Goal: Task Accomplishment & Management: Complete application form

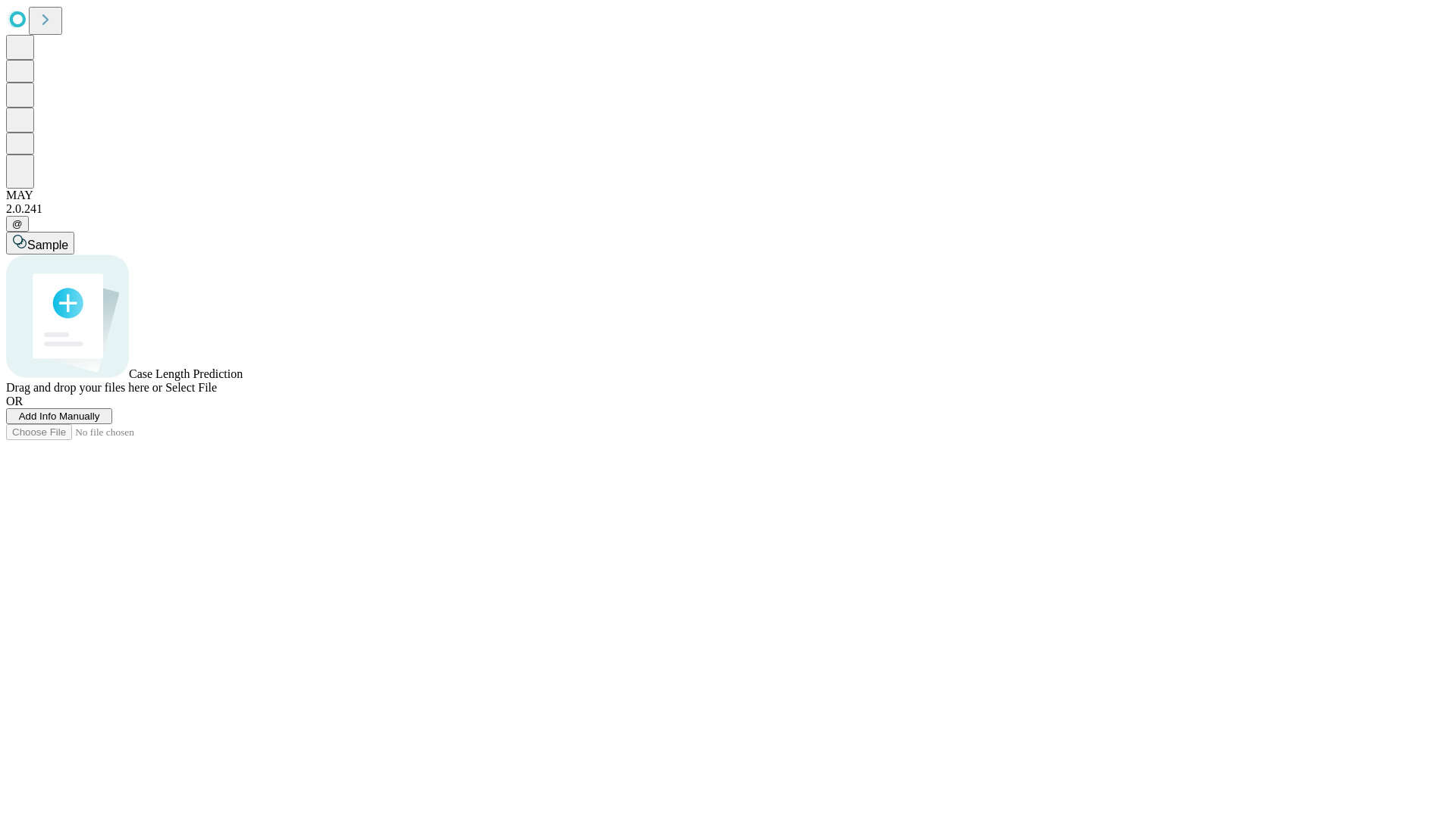
click at [100, 422] on span "Add Info Manually" at bounding box center [59, 416] width 82 height 12
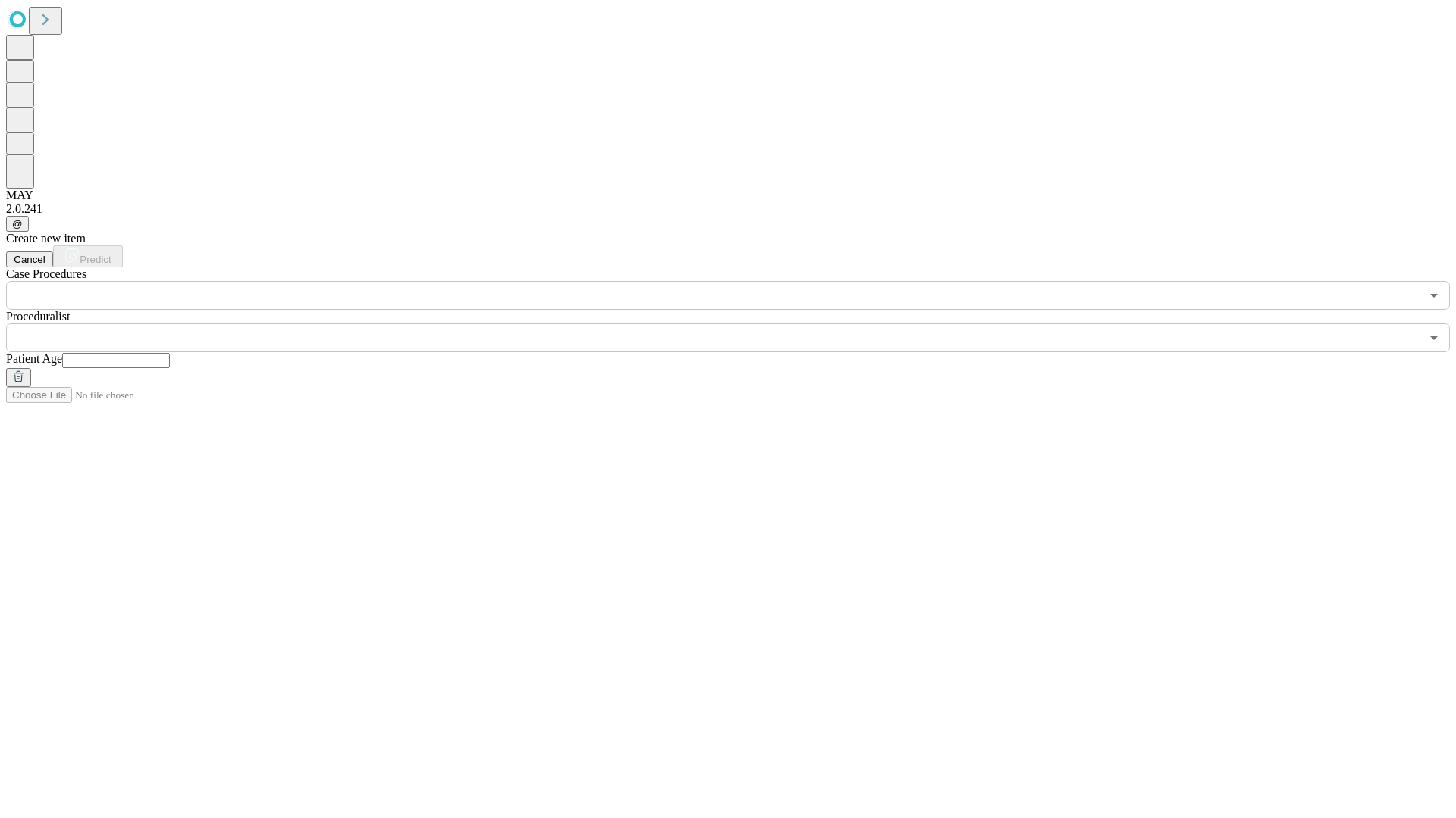
click at [170, 354] on input "text" at bounding box center [116, 360] width 108 height 15
type input "**"
click at [739, 324] on input "text" at bounding box center [712, 338] width 1414 height 28
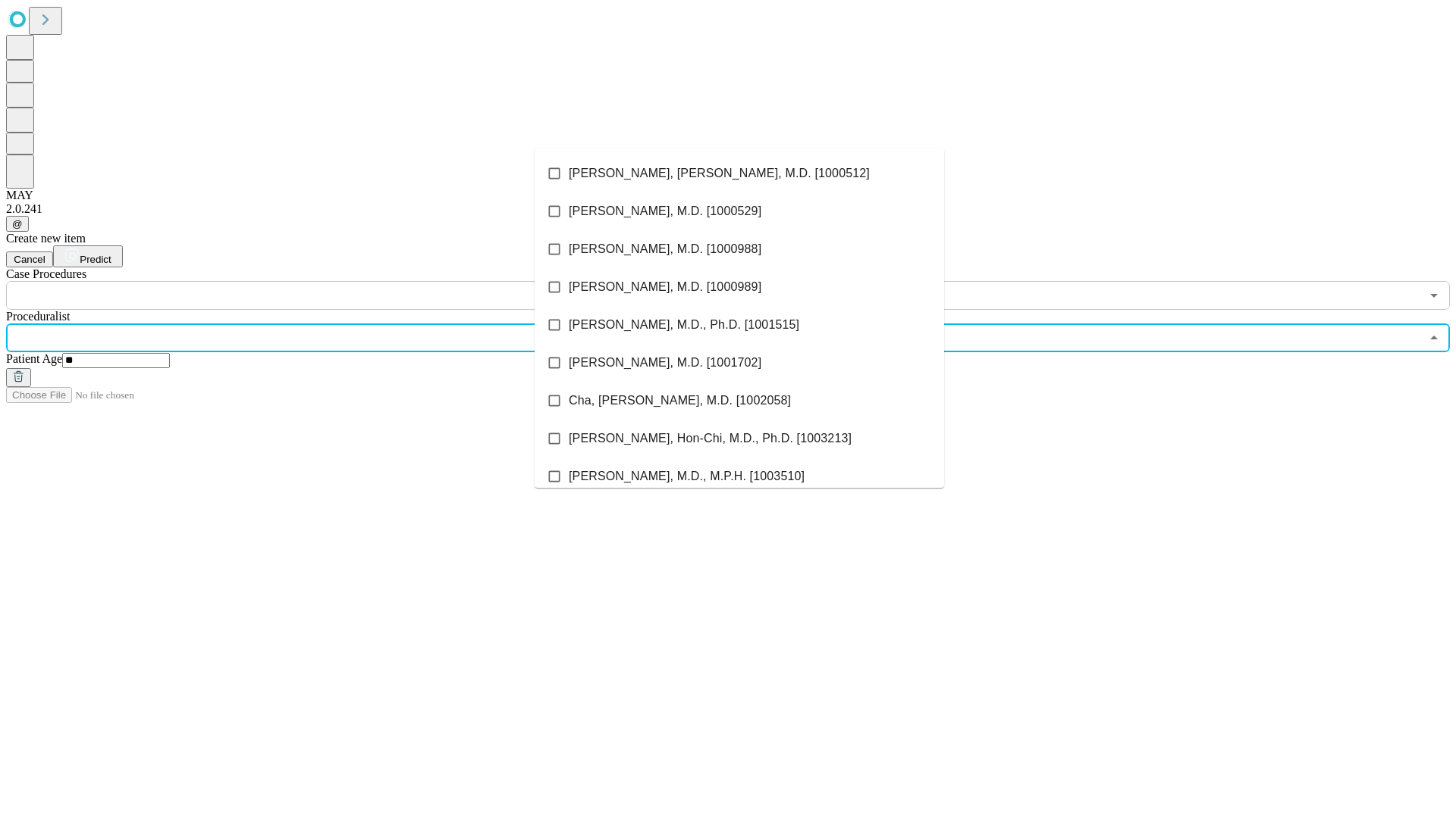
click at [739, 174] on li "[PERSON_NAME], [PERSON_NAME], M.D. [1000512]" at bounding box center [739, 173] width 410 height 38
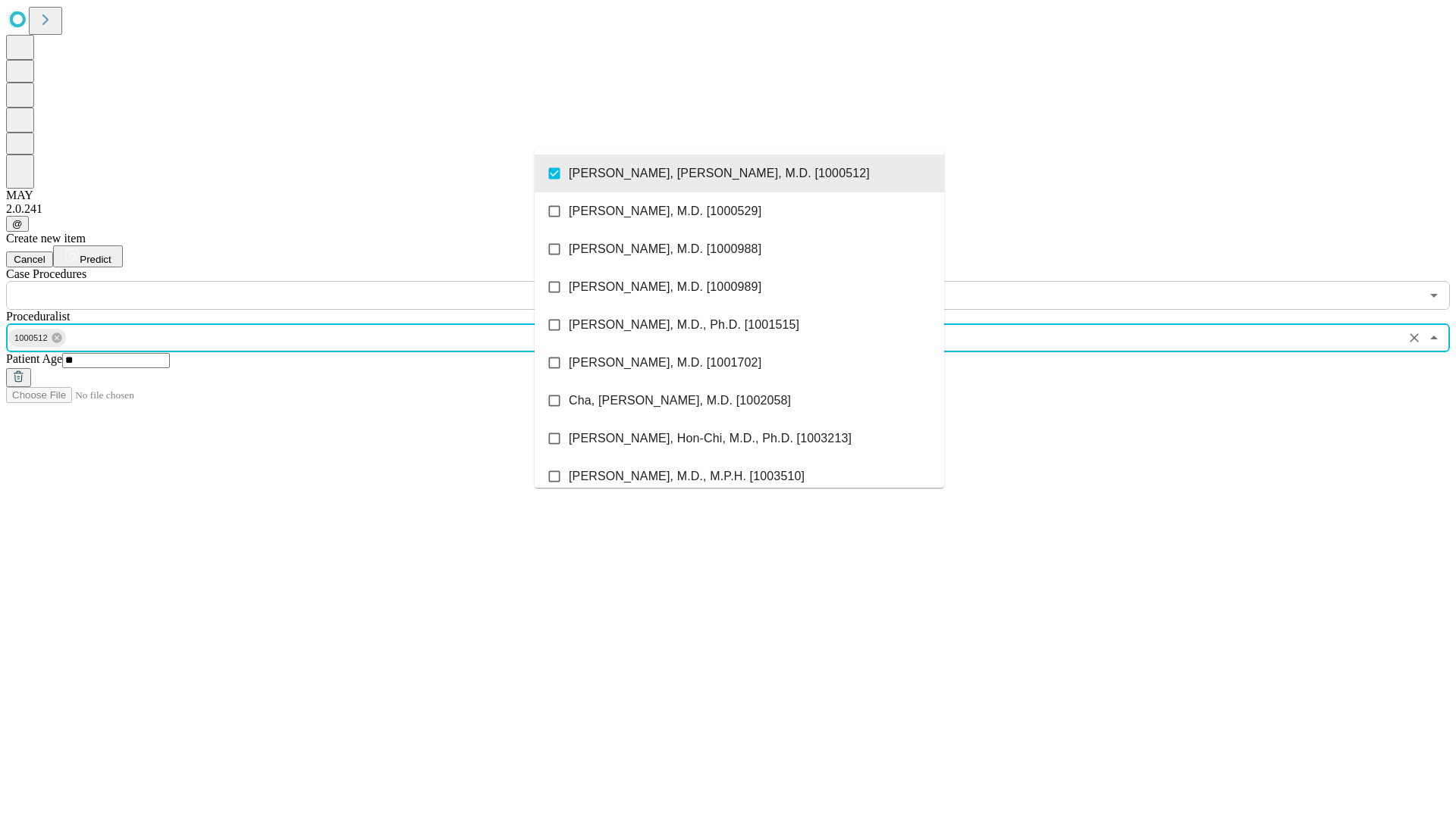
click at [318, 281] on input "text" at bounding box center [712, 295] width 1414 height 28
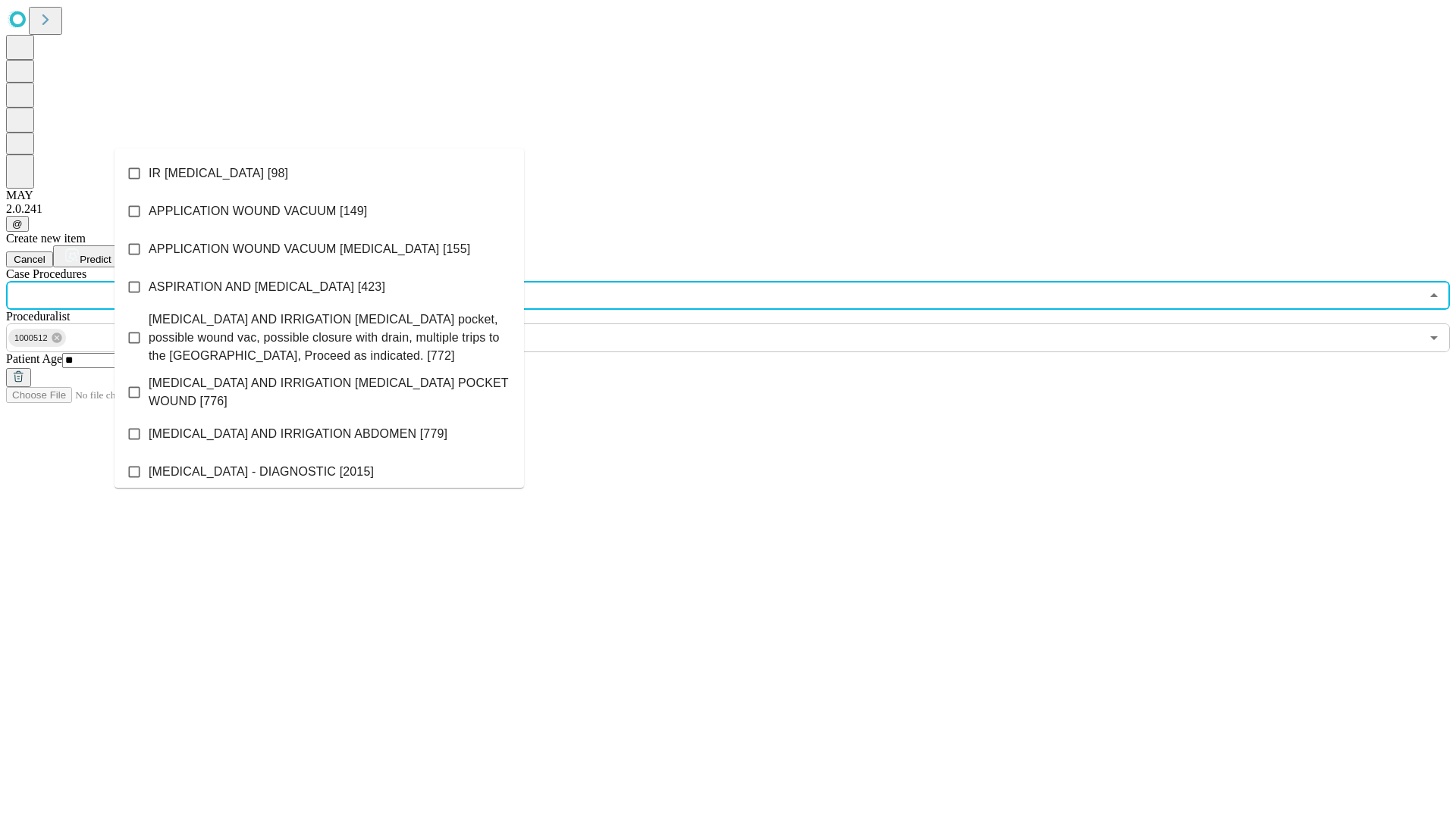
click at [319, 174] on li "IR [MEDICAL_DATA] [98]" at bounding box center [319, 173] width 410 height 38
